Goal: Task Accomplishment & Management: Use online tool/utility

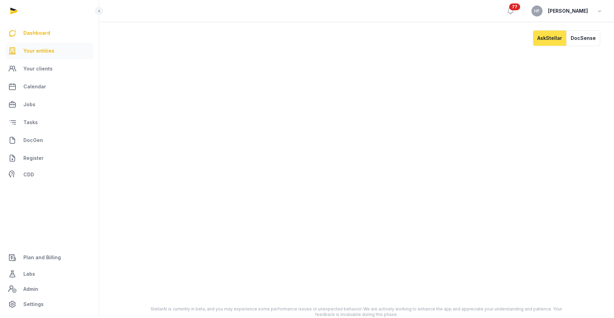
click at [41, 51] on span "Your entities" at bounding box center [38, 51] width 31 height 8
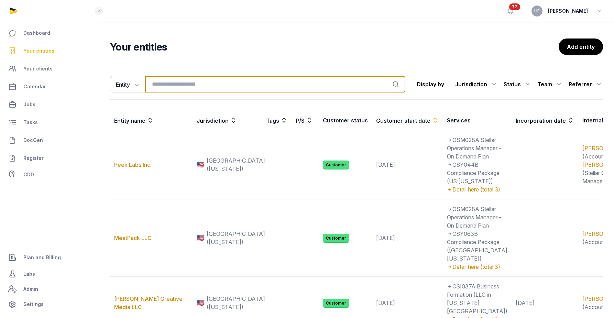
click at [186, 87] on input "search" at bounding box center [275, 84] width 260 height 16
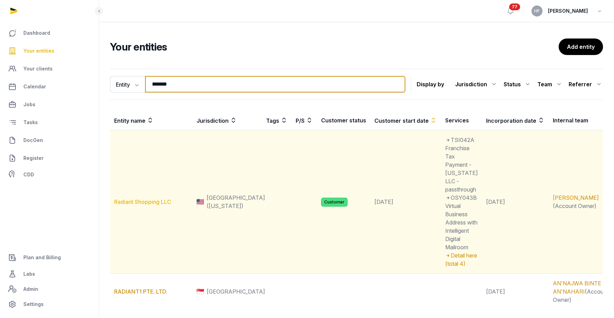
type input "*******"
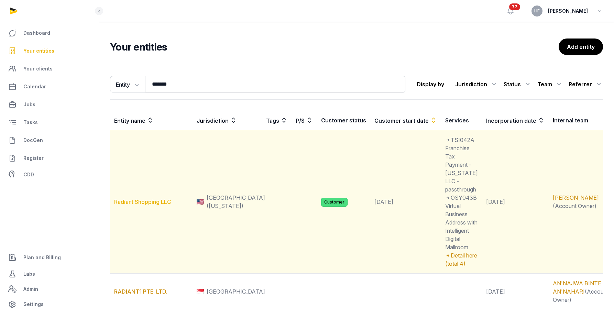
click at [149, 198] on link "Radiant Shopping LLC" at bounding box center [142, 201] width 57 height 7
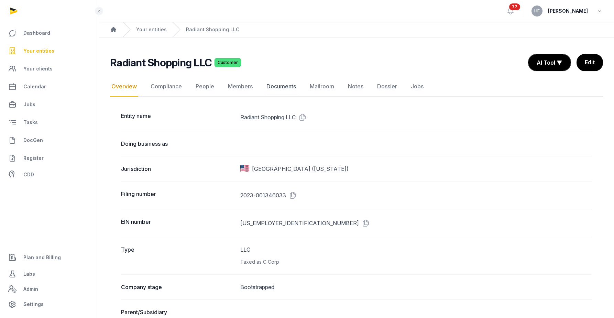
click at [286, 85] on link "Documents" at bounding box center [281, 87] width 32 height 20
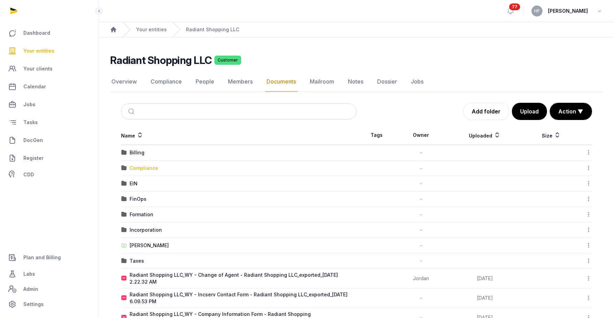
click at [148, 166] on div "Compliance" at bounding box center [144, 168] width 29 height 7
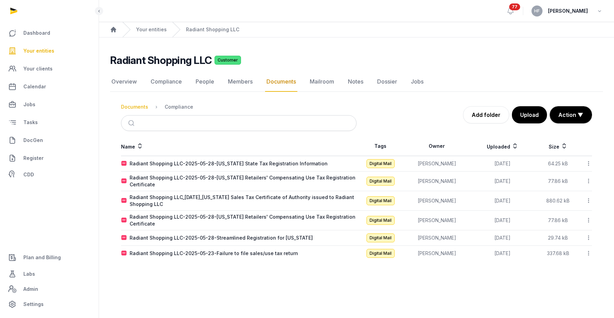
click at [137, 105] on div "Documents" at bounding box center [134, 106] width 27 height 7
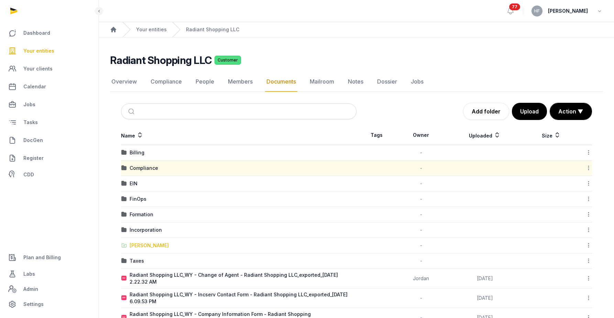
click at [157, 245] on div "Shared Folder" at bounding box center [149, 245] width 39 height 7
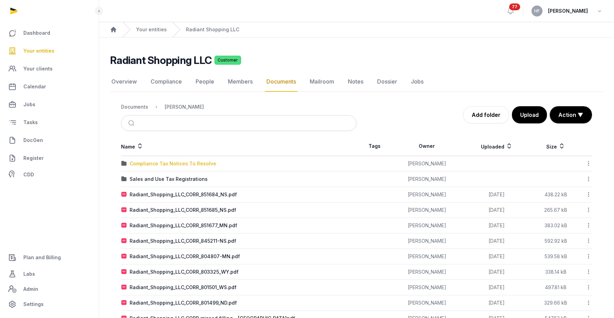
click at [200, 164] on div "Compliance Tax Notices To Resolve" at bounding box center [173, 163] width 87 height 7
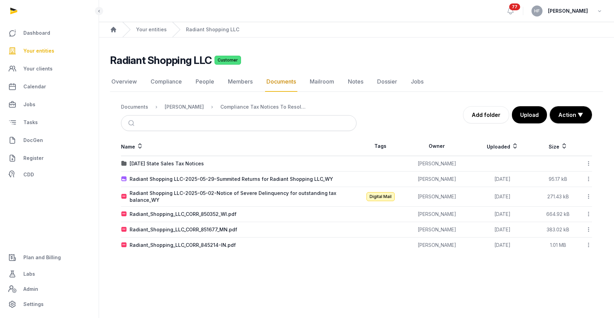
click at [175, 111] on nav "Documents Shared Folder Compliance Tax Notices To Resolve" at bounding box center [238, 107] width 235 height 16
click at [175, 105] on div "Shared Folder" at bounding box center [184, 106] width 39 height 7
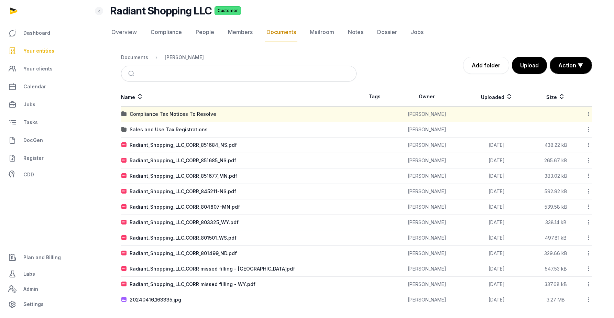
scroll to position [53, 0]
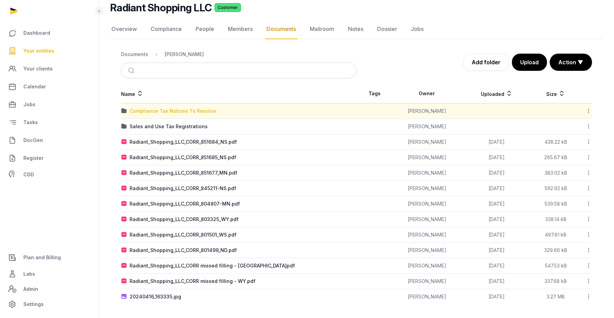
click at [176, 111] on div "Compliance Tax Notices To Resolve" at bounding box center [173, 111] width 87 height 7
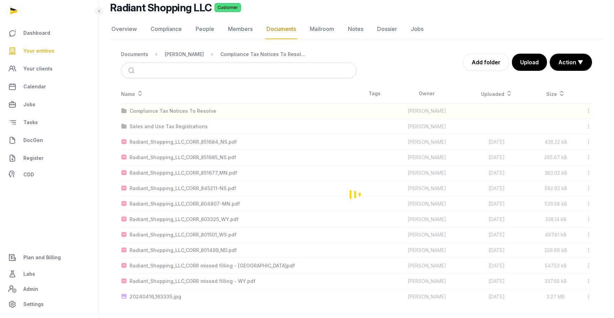
scroll to position [0, 0]
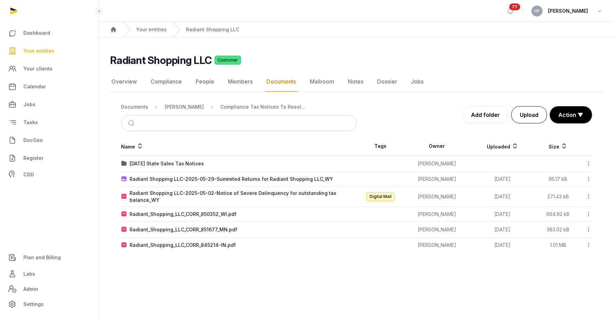
click at [534, 115] on button "Upload" at bounding box center [529, 114] width 36 height 17
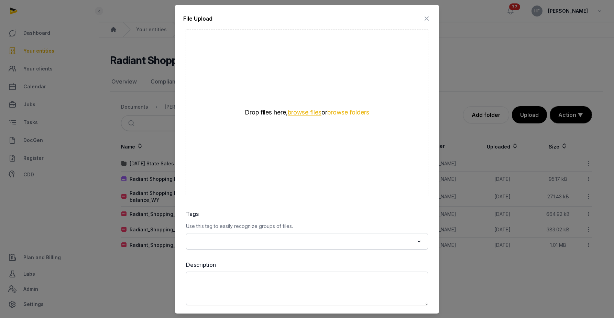
click at [316, 109] on button "browse files" at bounding box center [305, 112] width 34 height 7
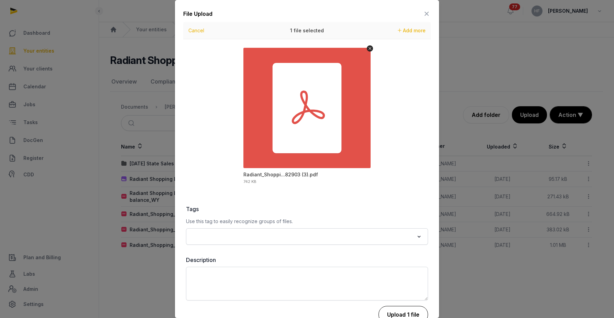
click at [407, 318] on button "Upload 1 file" at bounding box center [402, 314] width 49 height 17
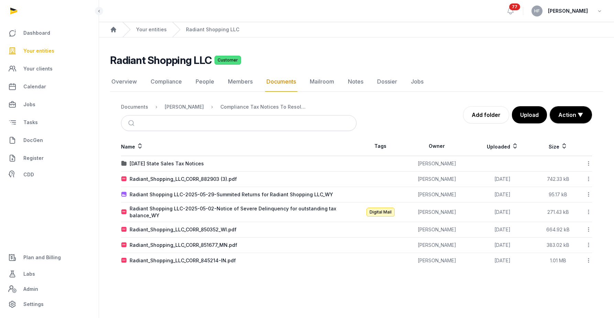
click at [589, 180] on icon at bounding box center [588, 178] width 6 height 7
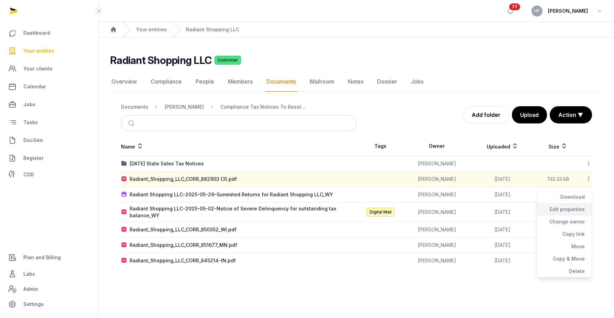
click at [577, 207] on div "Edit properties" at bounding box center [563, 209] width 55 height 12
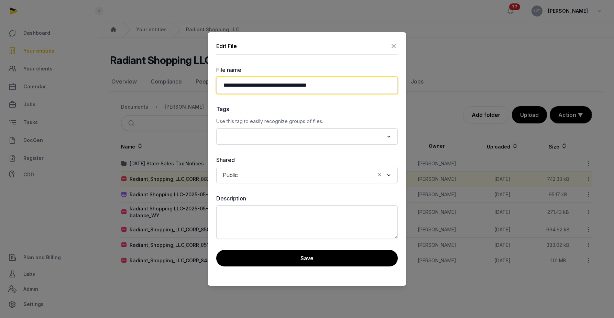
click at [331, 84] on input "**********" at bounding box center [306, 85] width 181 height 17
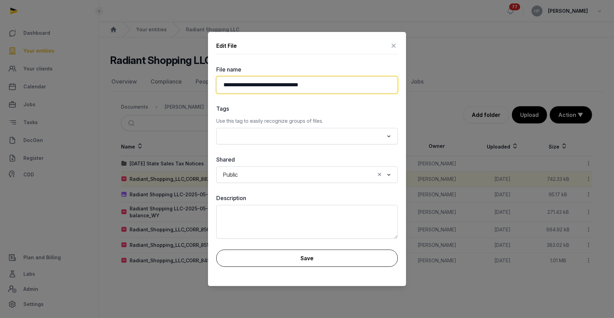
type input "**********"
click at [315, 261] on button "Save" at bounding box center [306, 257] width 181 height 17
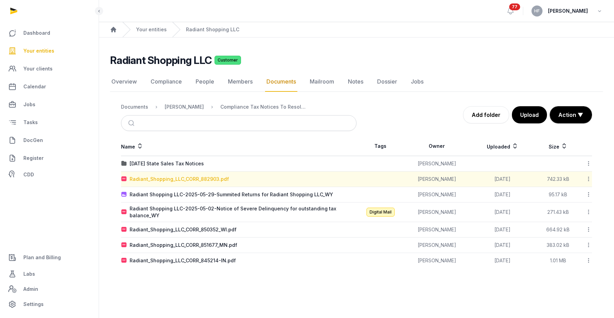
click at [215, 178] on div "Radiant_Shopping_LLC_CORR_882903.pdf" at bounding box center [179, 179] width 99 height 7
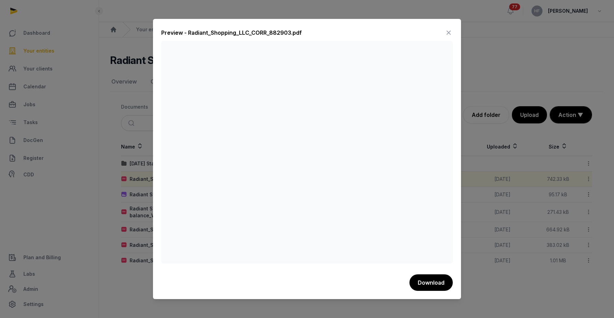
click at [450, 32] on icon at bounding box center [448, 32] width 8 height 11
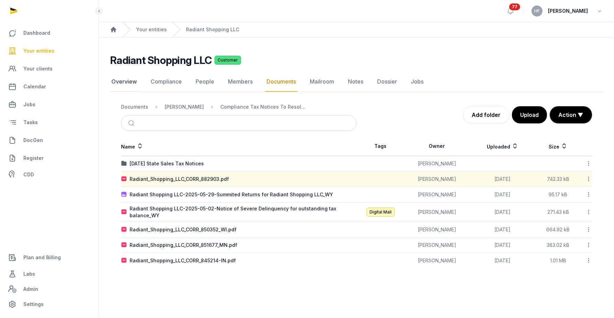
click at [123, 79] on link "Overview" at bounding box center [124, 82] width 28 height 20
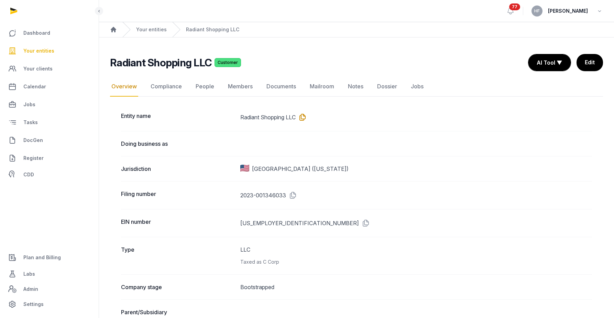
click at [303, 117] on icon at bounding box center [301, 117] width 11 height 11
click at [359, 223] on icon at bounding box center [364, 223] width 11 height 11
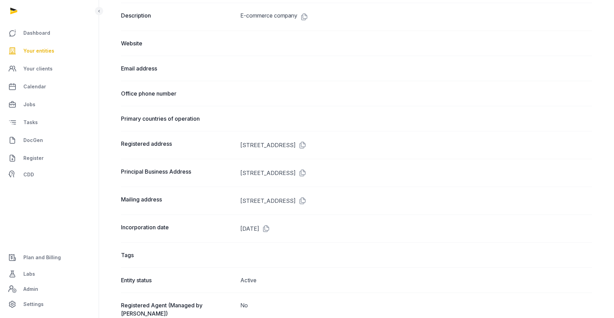
scroll to position [346, 0]
click at [307, 144] on icon at bounding box center [301, 145] width 11 height 11
click at [307, 173] on icon at bounding box center [301, 173] width 11 height 11
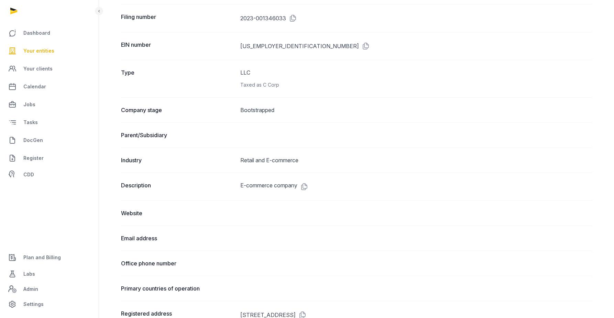
scroll to position [0, 0]
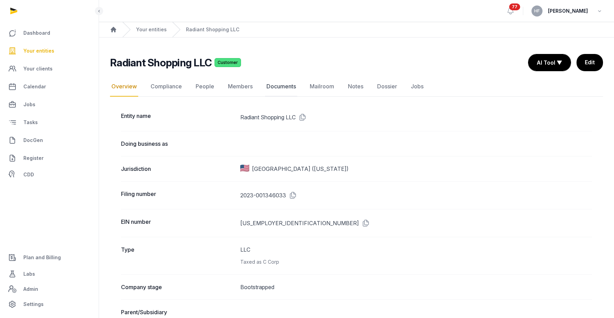
click at [288, 84] on link "Documents" at bounding box center [281, 87] width 32 height 20
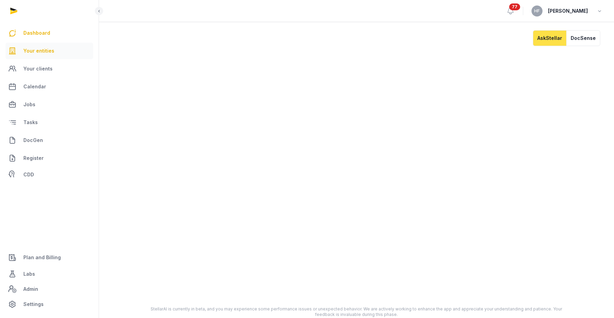
click at [42, 47] on span "Your entities" at bounding box center [38, 51] width 31 height 8
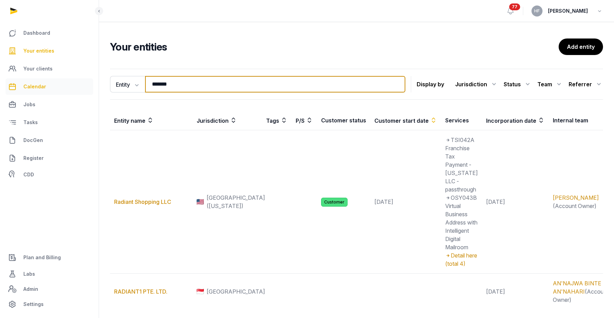
drag, startPoint x: 183, startPoint y: 83, endPoint x: 34, endPoint y: 83, distance: 148.8
click at [49, 83] on div "Dashboard Your entities Your clients Calendar Jobs Tasks DocGen Register CDD Pl…" at bounding box center [307, 185] width 614 height 370
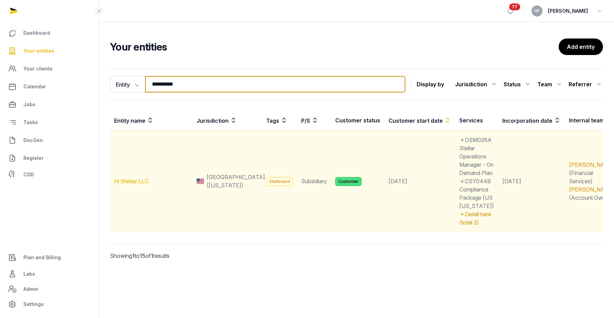
type input "**********"
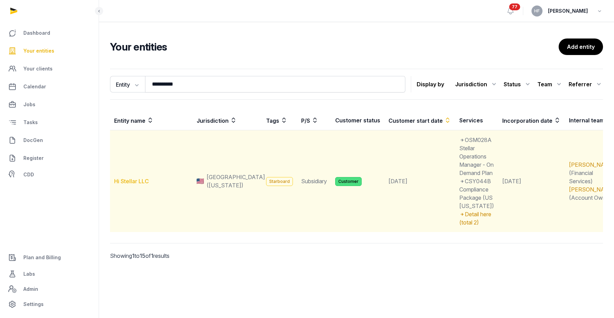
click at [122, 181] on link "Hi Stellar LLC" at bounding box center [131, 181] width 35 height 7
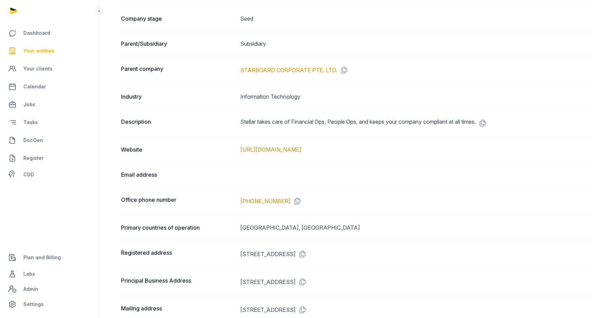
scroll to position [273, 0]
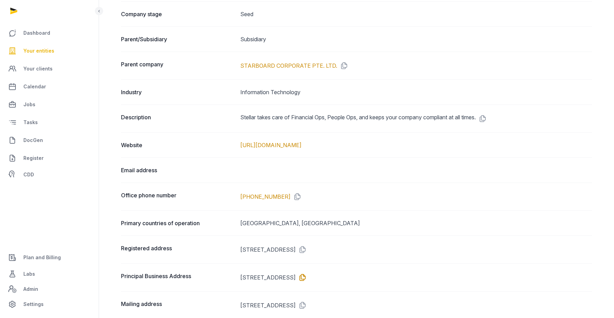
click at [307, 273] on icon at bounding box center [301, 277] width 11 height 11
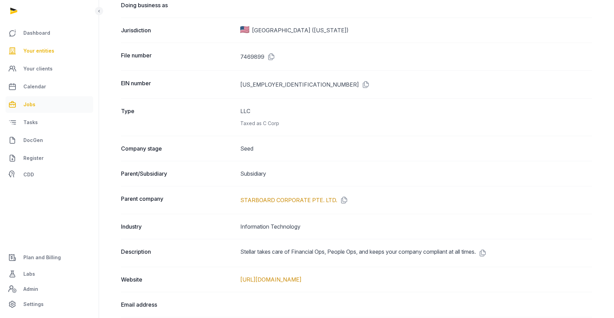
scroll to position [0, 0]
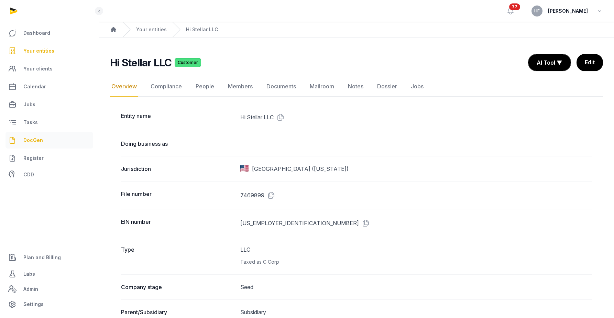
click at [35, 142] on span "DocGen" at bounding box center [33, 140] width 20 height 8
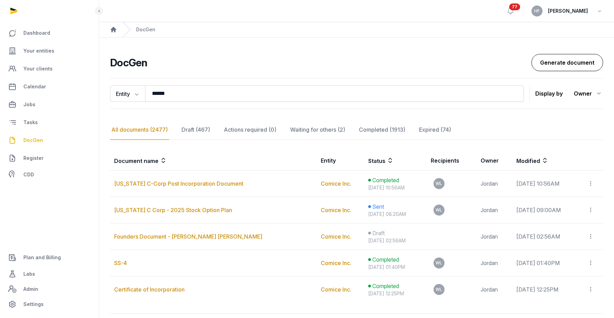
click at [558, 64] on link "Generate document" at bounding box center [566, 62] width 71 height 17
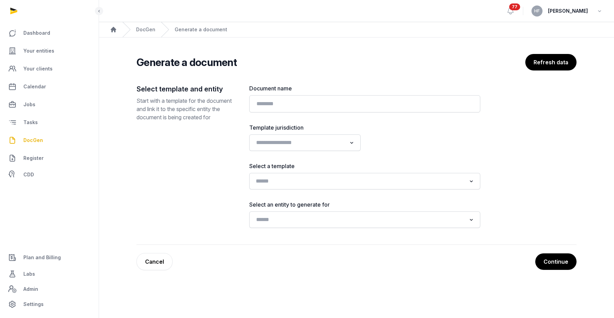
click at [299, 180] on input "Search for option" at bounding box center [359, 181] width 213 height 10
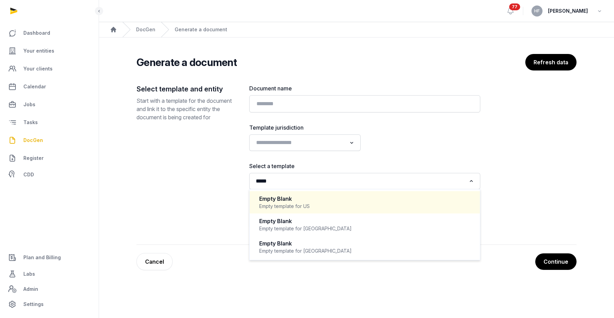
click at [321, 199] on div "Empty Blank" at bounding box center [364, 199] width 211 height 8
type input "*****"
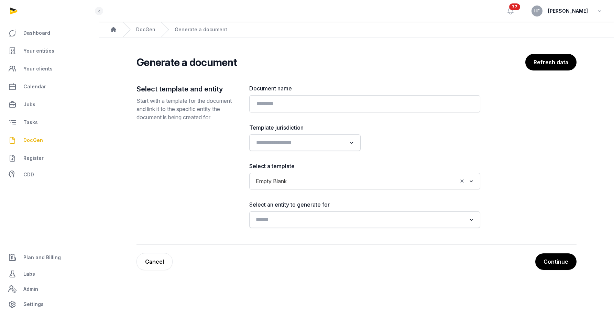
click at [313, 223] on input "Search for option" at bounding box center [359, 220] width 213 height 10
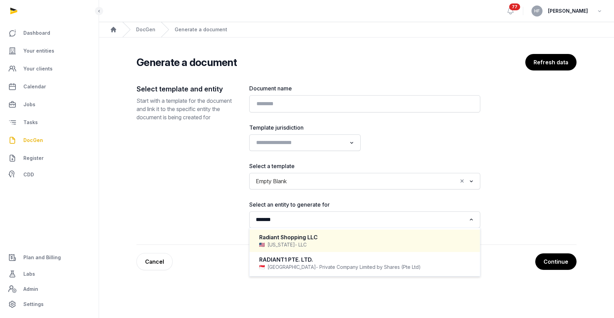
click at [320, 240] on div "Radiant Shopping LLC" at bounding box center [364, 237] width 211 height 8
type input "*******"
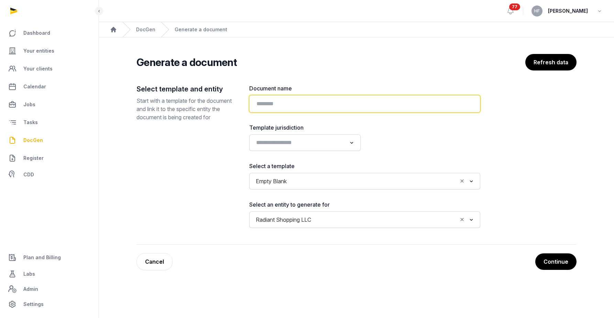
click at [312, 104] on input "text" at bounding box center [364, 103] width 231 height 17
click at [257, 104] on input "**********" at bounding box center [364, 103] width 231 height 17
paste input "******"
type input "**********"
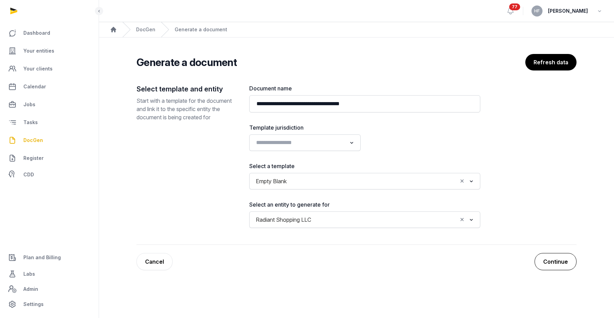
click at [564, 264] on button "Continue" at bounding box center [555, 261] width 42 height 17
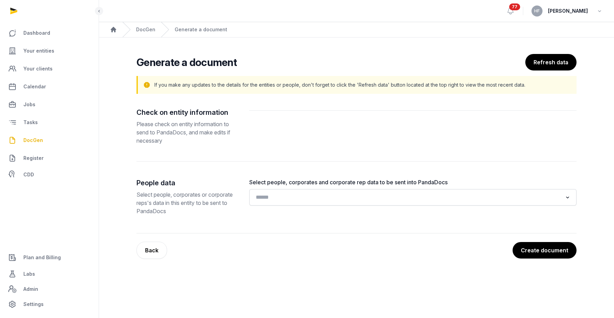
click at [309, 194] on input "Search for option" at bounding box center [407, 197] width 309 height 10
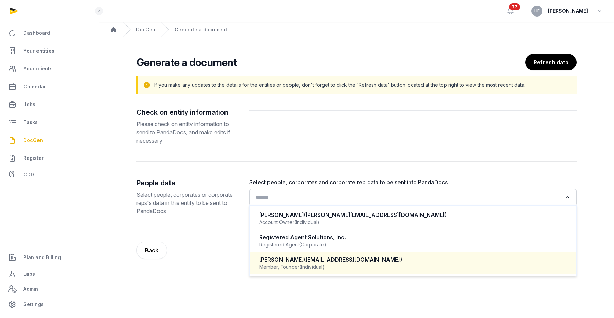
click at [309, 263] on span "([EMAIL_ADDRESS][DOMAIN_NAME])" at bounding box center [353, 259] width 98 height 7
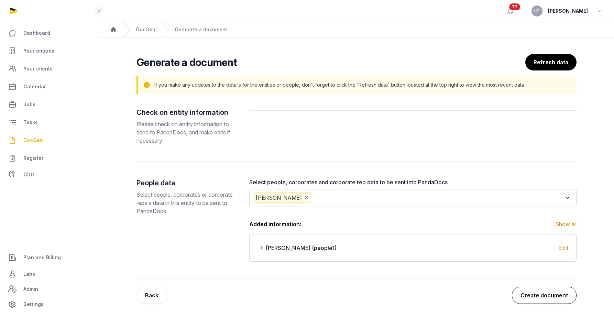
click at [534, 294] on button "Create document" at bounding box center [544, 295] width 65 height 17
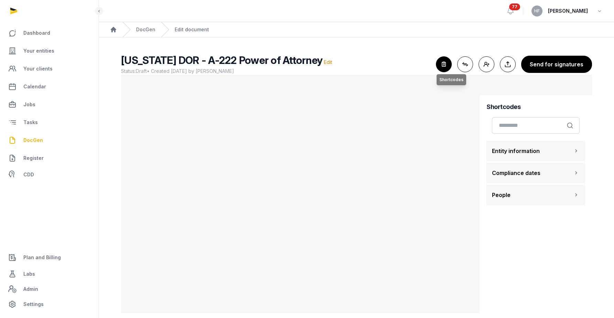
click at [442, 61] on icon "button" at bounding box center [443, 64] width 15 height 15
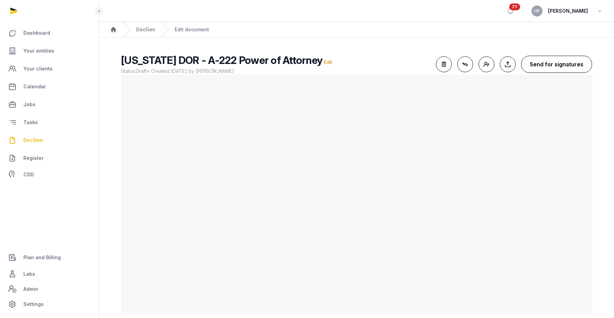
click at [560, 63] on button "Send for signatures" at bounding box center [556, 64] width 71 height 17
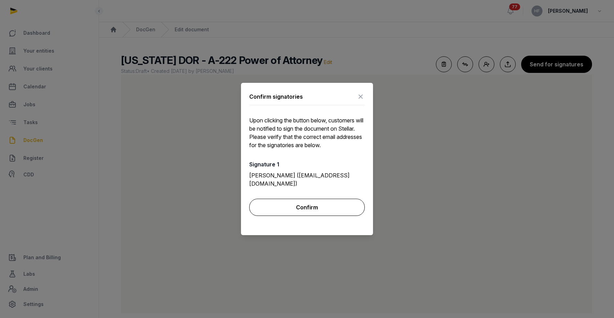
click at [312, 203] on button "Confirm" at bounding box center [306, 207] width 115 height 17
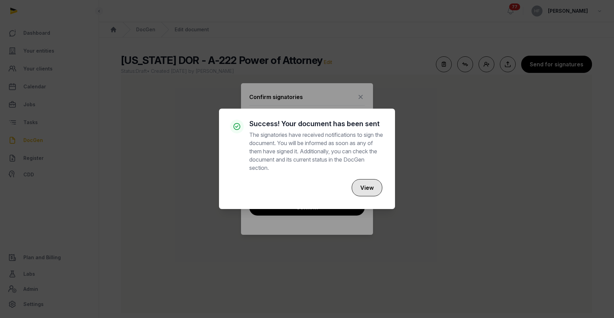
click at [372, 185] on button "View" at bounding box center [367, 187] width 31 height 17
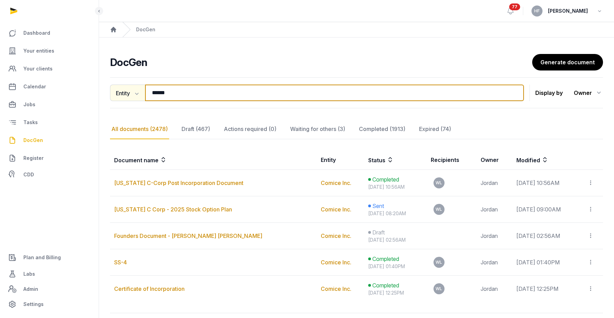
drag, startPoint x: 184, startPoint y: 89, endPoint x: 113, endPoint y: 89, distance: 70.8
click at [115, 89] on div "Entity Document name Entity Recipient ****** Search" at bounding box center [317, 93] width 414 height 16
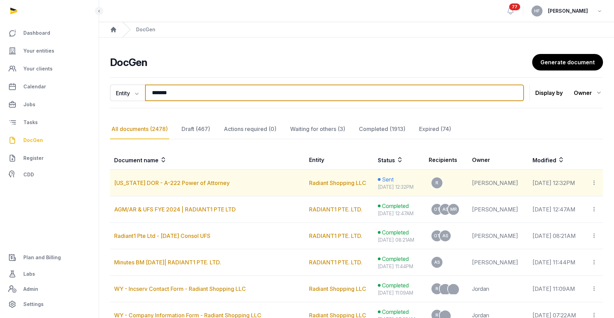
type input "*******"
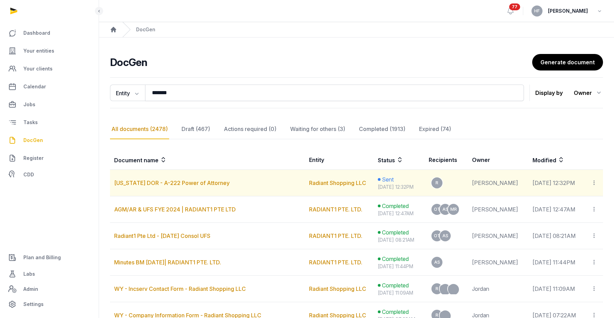
click at [593, 182] on icon at bounding box center [594, 182] width 6 height 7
click at [573, 199] on div "Copy links" at bounding box center [567, 201] width 48 height 8
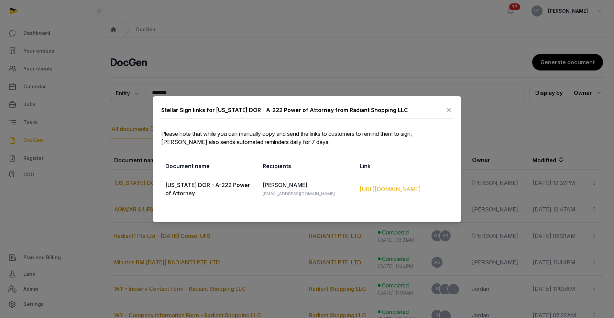
click at [402, 190] on div "[URL][DOMAIN_NAME]" at bounding box center [403, 189] width 89 height 8
click at [450, 108] on icon at bounding box center [448, 109] width 8 height 11
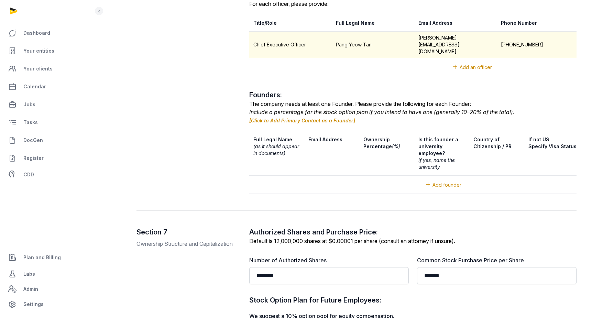
scroll to position [1111, 0]
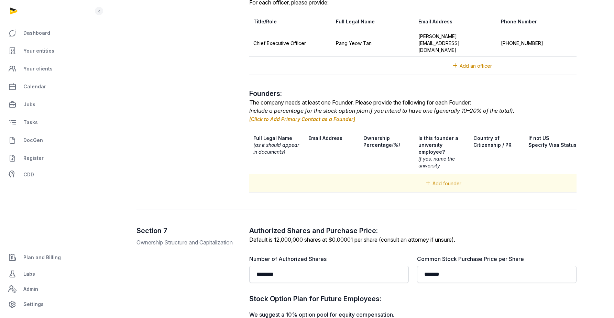
click at [441, 180] on span "Add founder" at bounding box center [446, 183] width 29 height 6
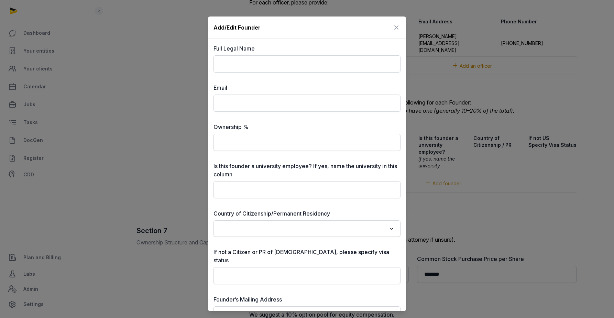
click at [396, 26] on icon at bounding box center [396, 27] width 8 height 11
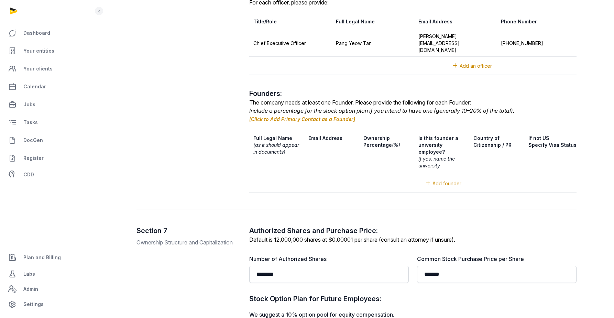
click at [307, 116] on link "[Click to Add Primary Contact as a Founder]" at bounding box center [302, 119] width 106 height 6
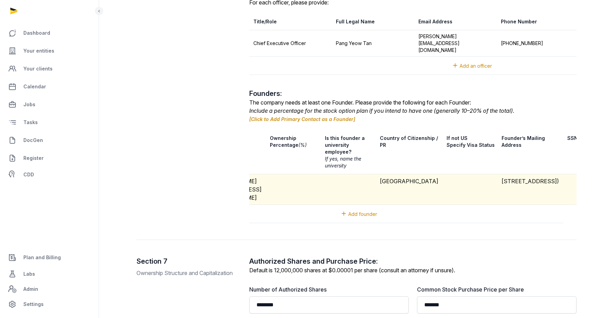
scroll to position [0, 207]
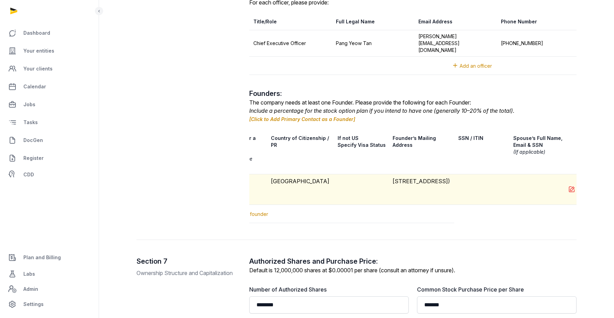
click at [568, 185] on icon at bounding box center [571, 190] width 7 height 10
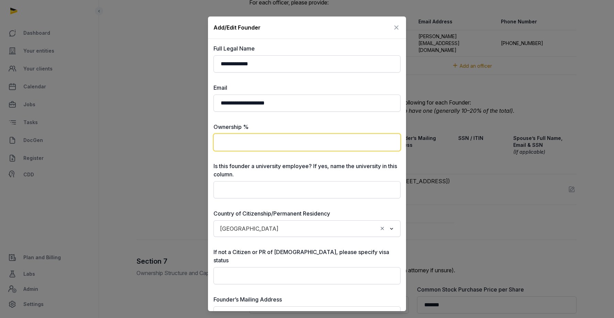
click at [306, 147] on input "text" at bounding box center [306, 142] width 187 height 17
click at [397, 28] on icon at bounding box center [396, 27] width 8 height 11
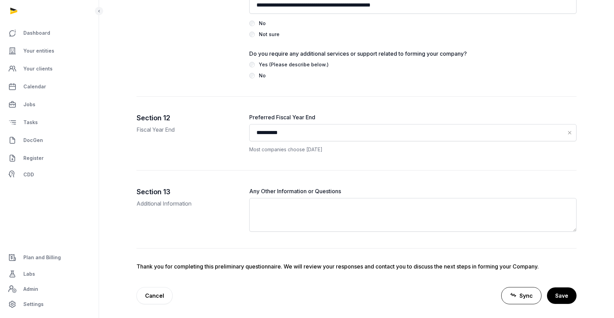
scroll to position [1982, 0]
click at [562, 297] on button "Save" at bounding box center [561, 295] width 30 height 17
